Goal: Information Seeking & Learning: Learn about a topic

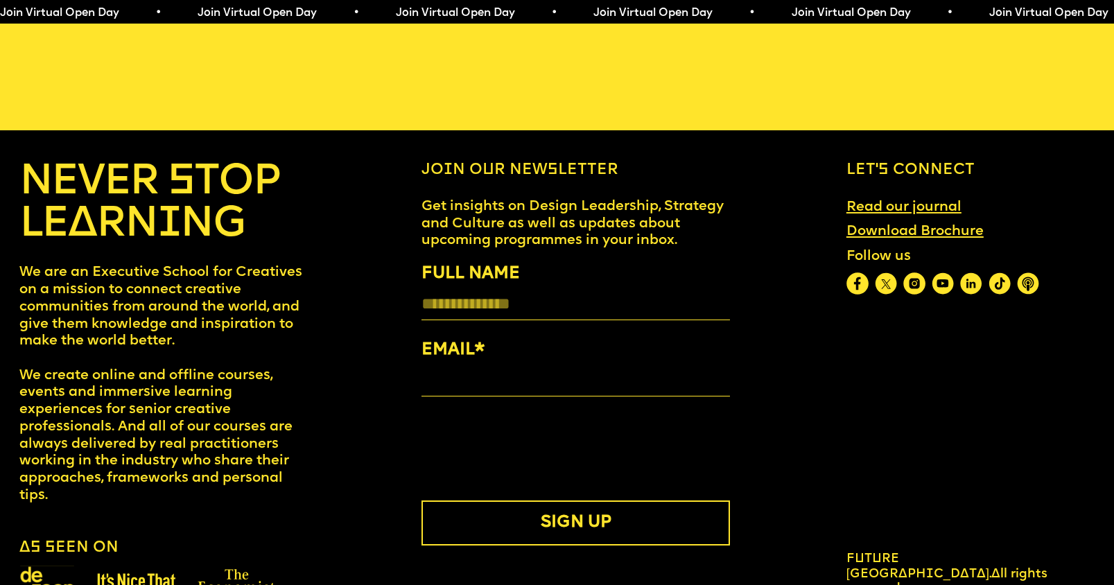
click at [879, 222] on link "Download Brochure" at bounding box center [915, 232] width 153 height 32
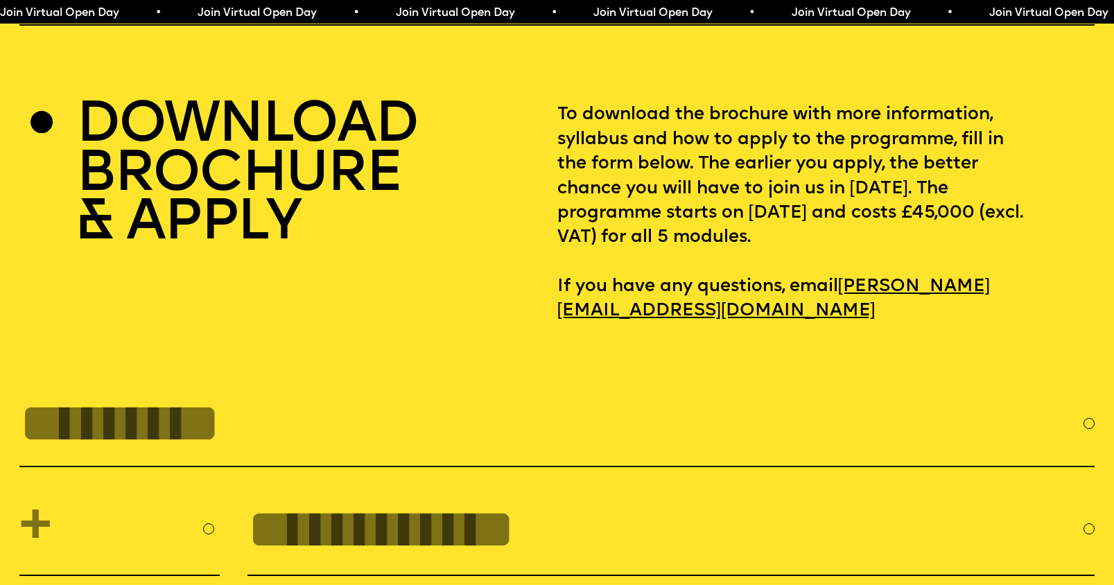
scroll to position [4815, 0]
click at [765, 287] on link "[PERSON_NAME][EMAIL_ADDRESS][DOMAIN_NAME]" at bounding box center [773, 300] width 433 height 58
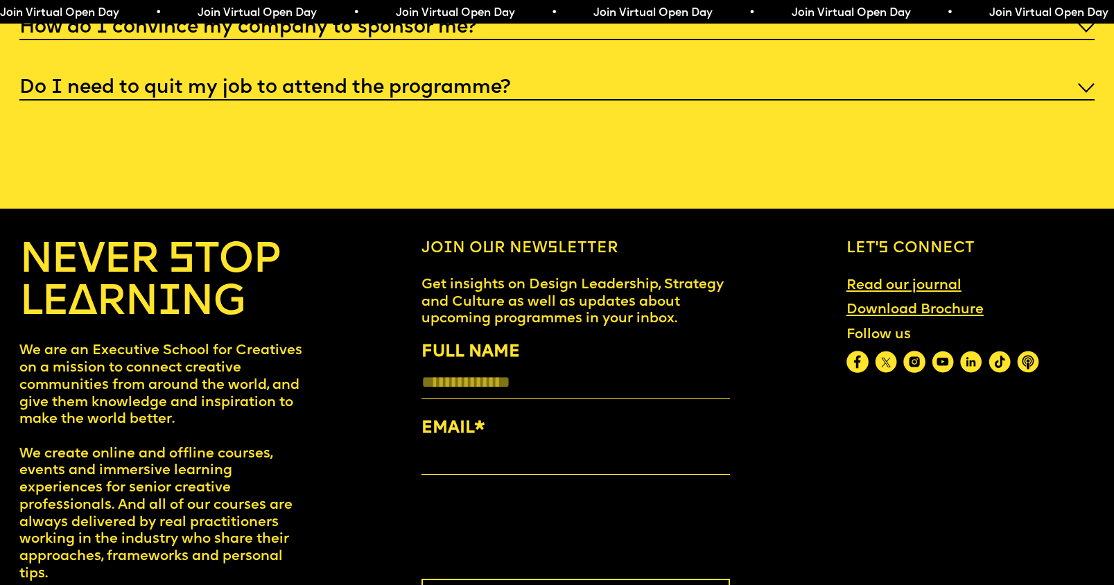
scroll to position [6216, 0]
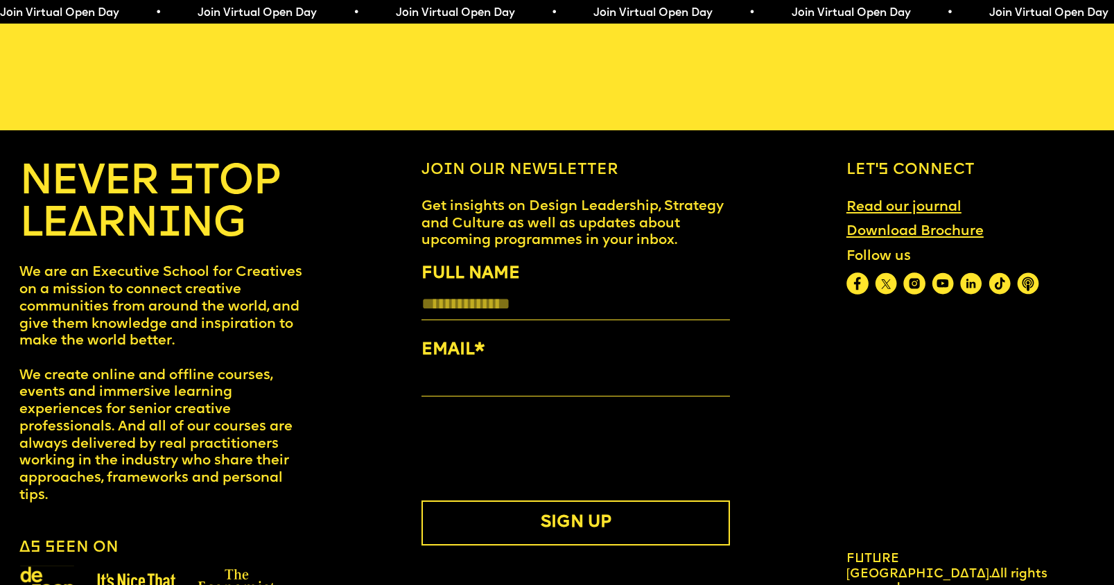
click at [881, 196] on link "Read our journal" at bounding box center [904, 207] width 130 height 32
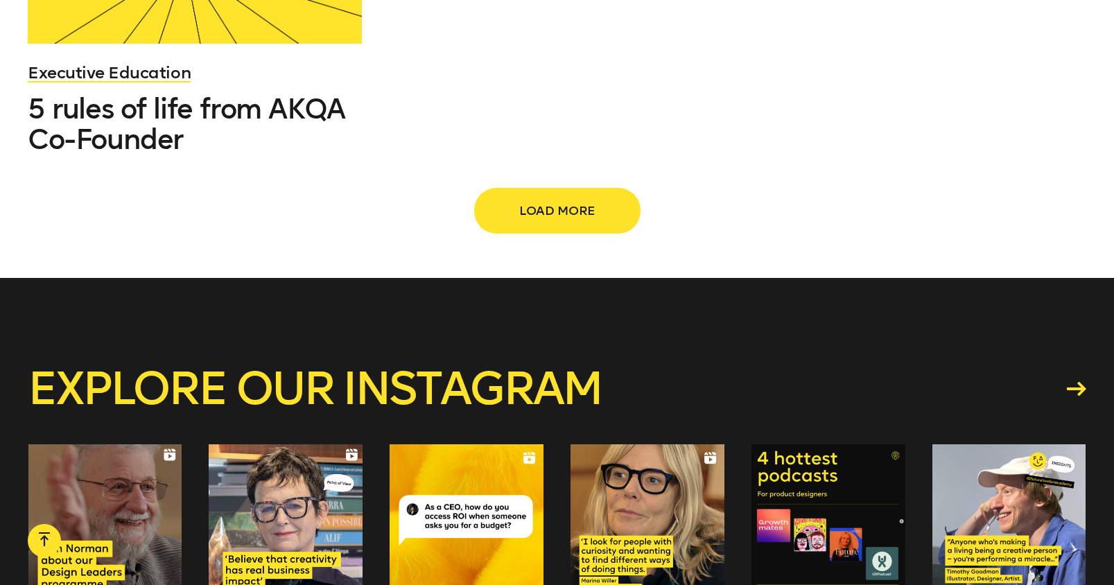
scroll to position [2216, 0]
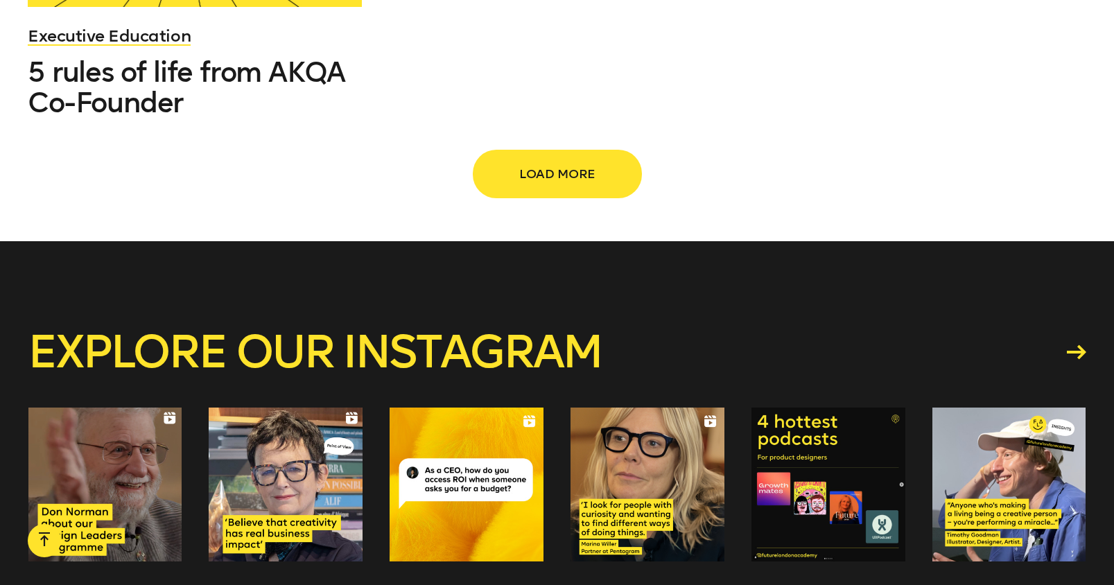
click at [537, 161] on span "Load more" at bounding box center [557, 174] width 122 height 26
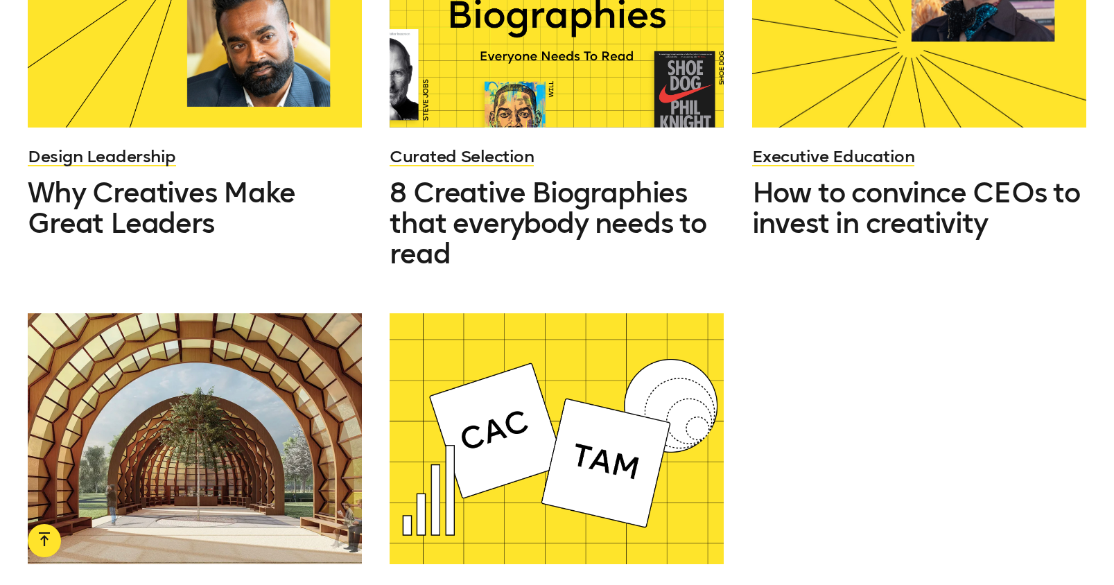
scroll to position [2970, 0]
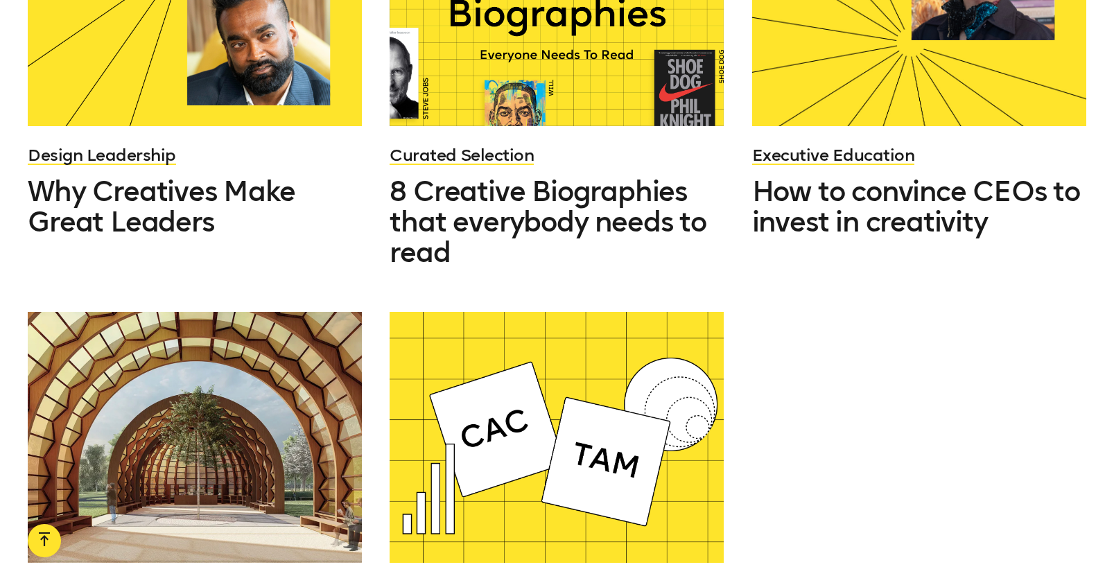
click at [537, 175] on span "8 Creative Biographies that everybody needs to read" at bounding box center [548, 222] width 316 height 94
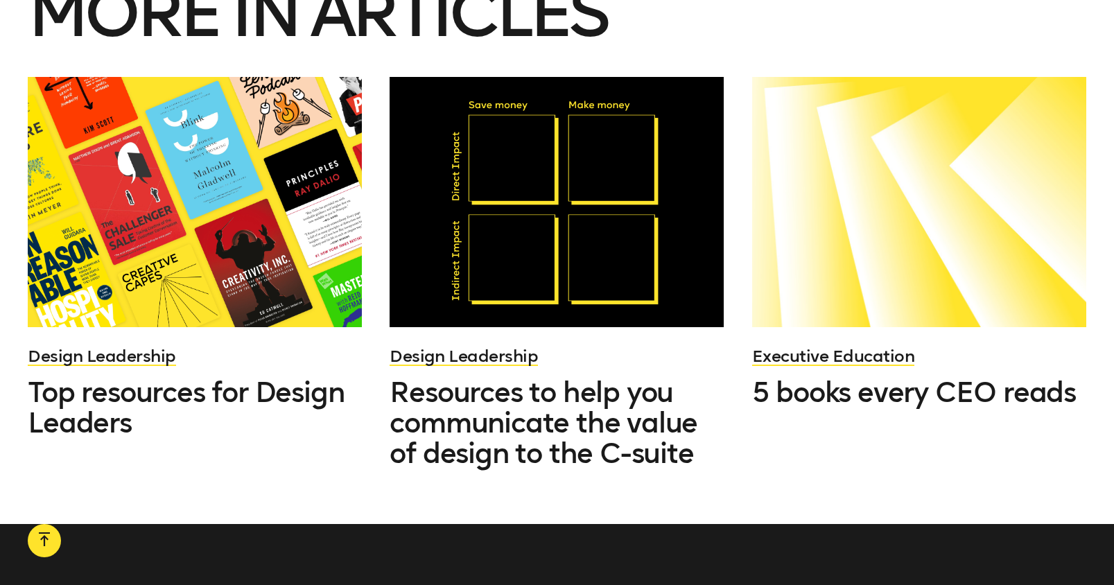
scroll to position [4995, 0]
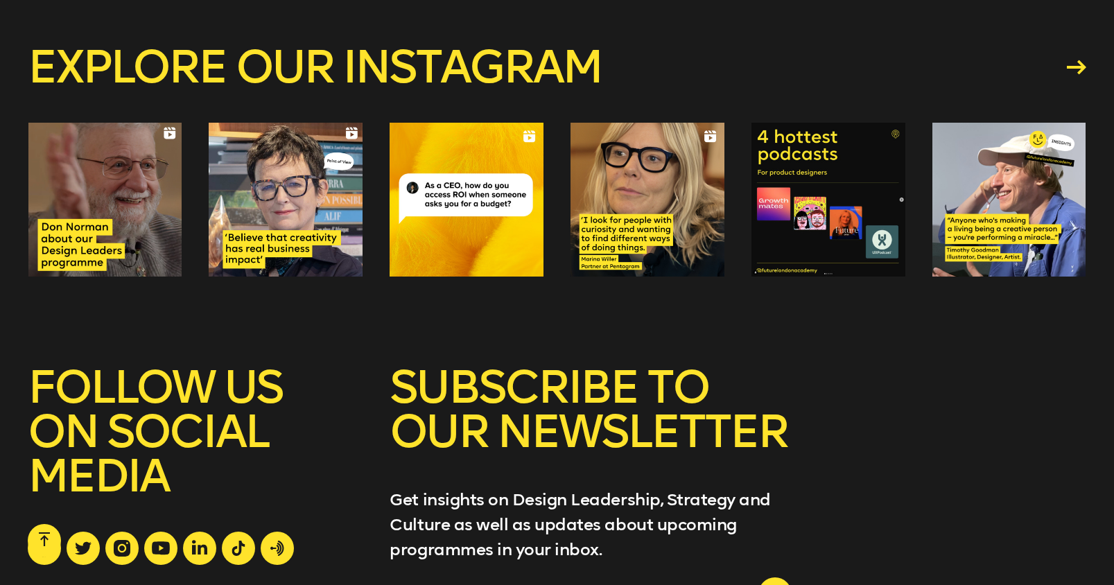
scroll to position [7507, 0]
